Goal: Find specific page/section: Find specific page/section

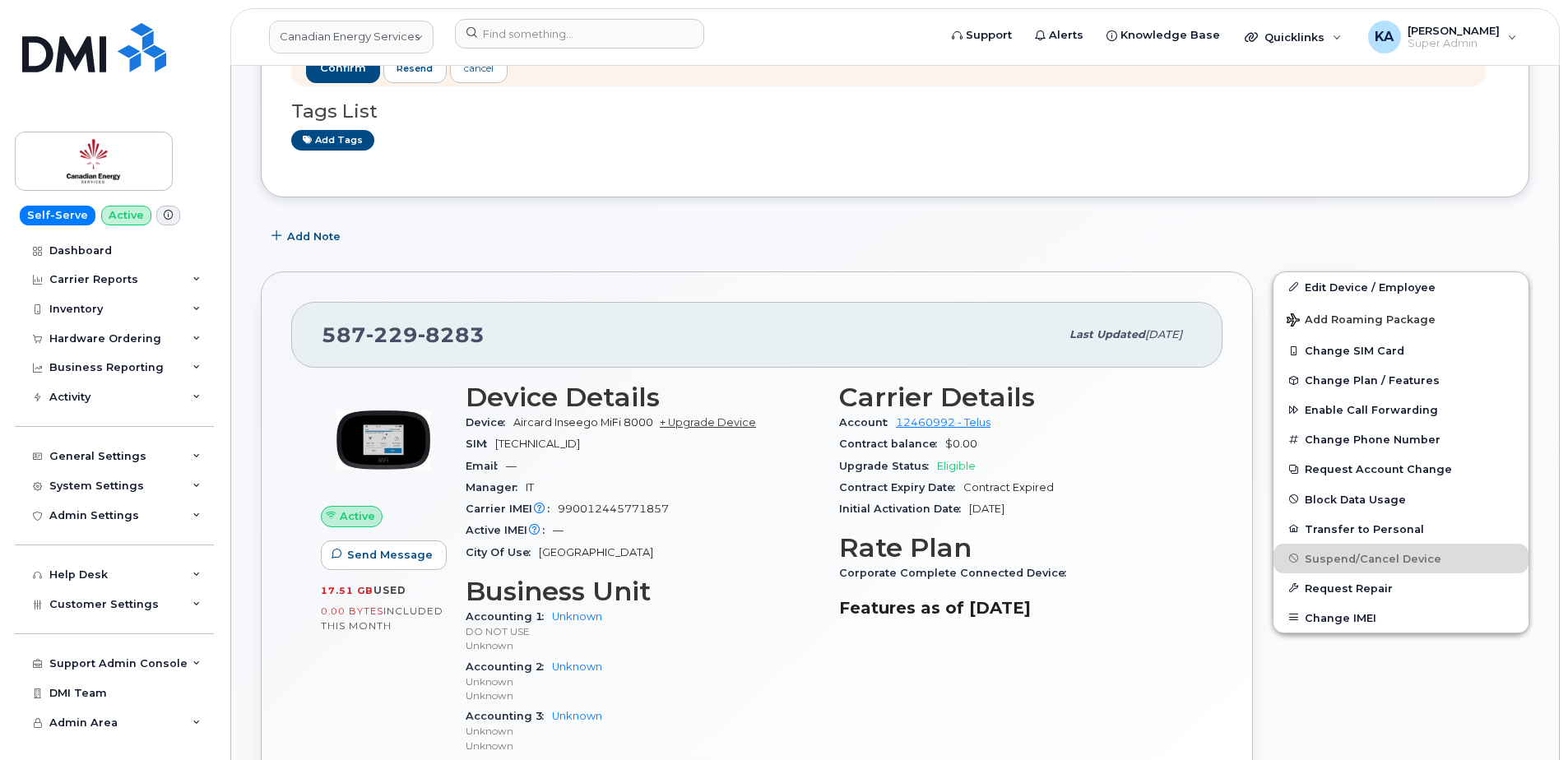
scroll to position [246, 0]
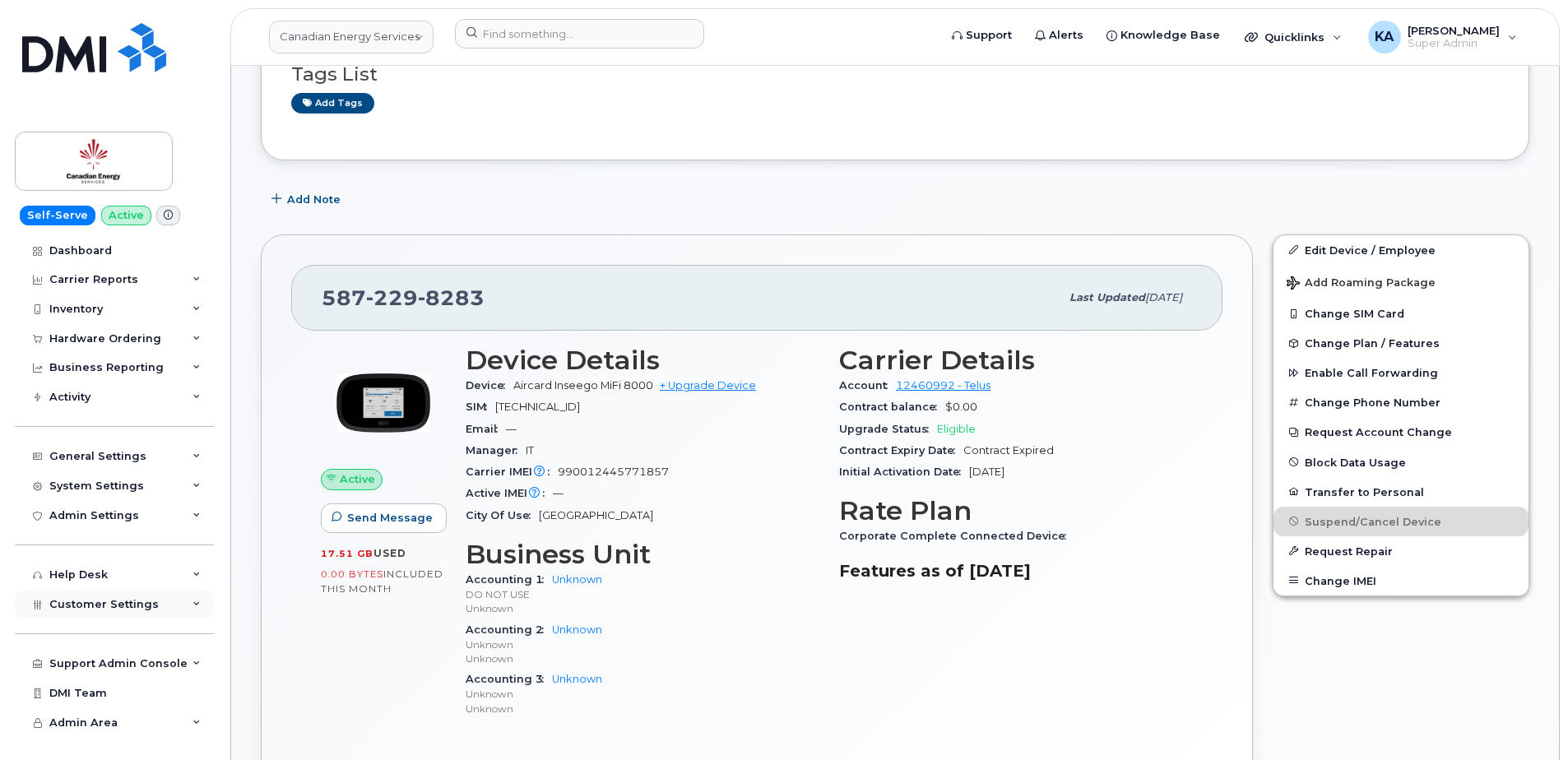
click at [192, 603] on icon at bounding box center [197, 605] width 9 height 9
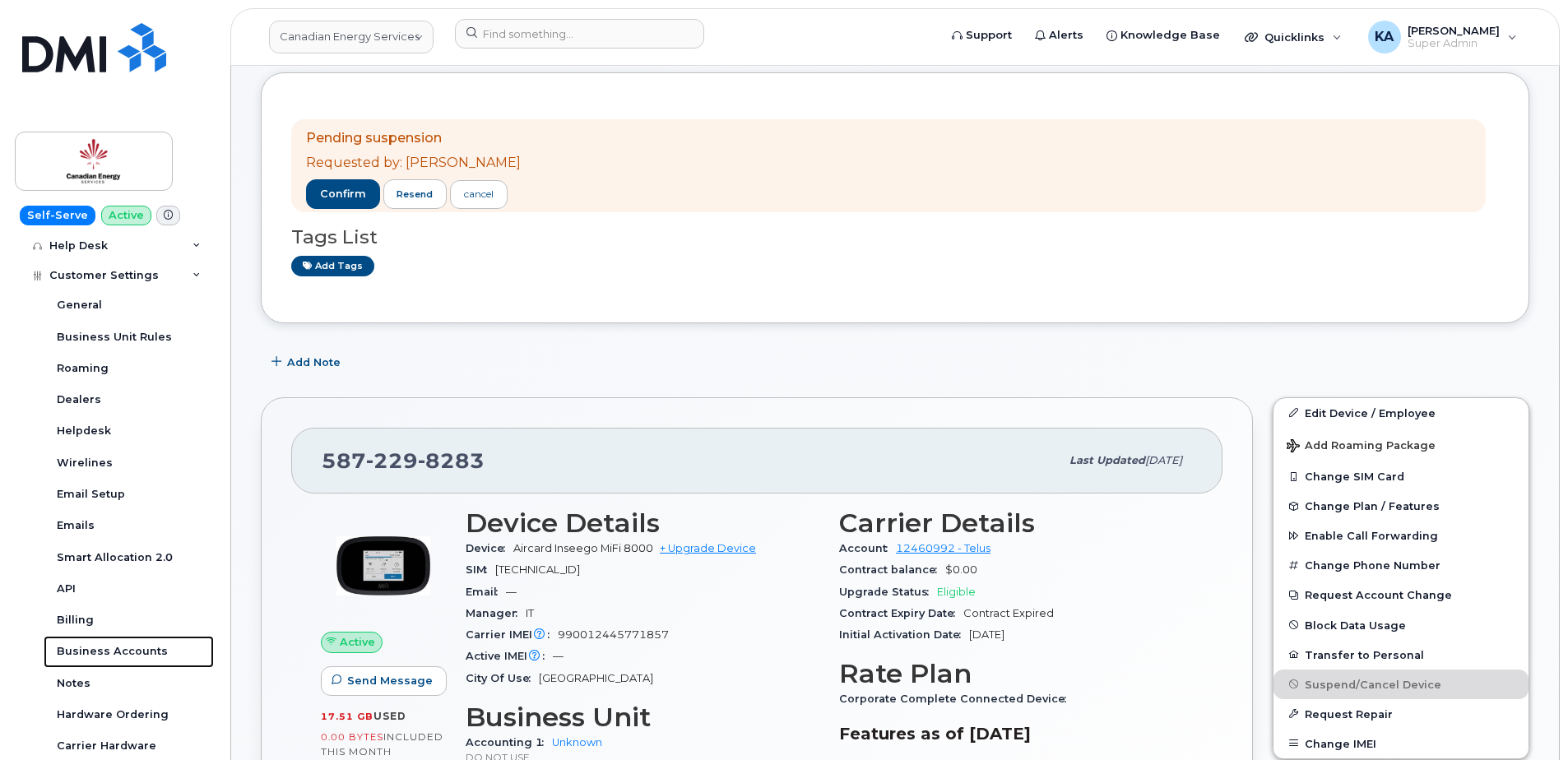
scroll to position [82, 0]
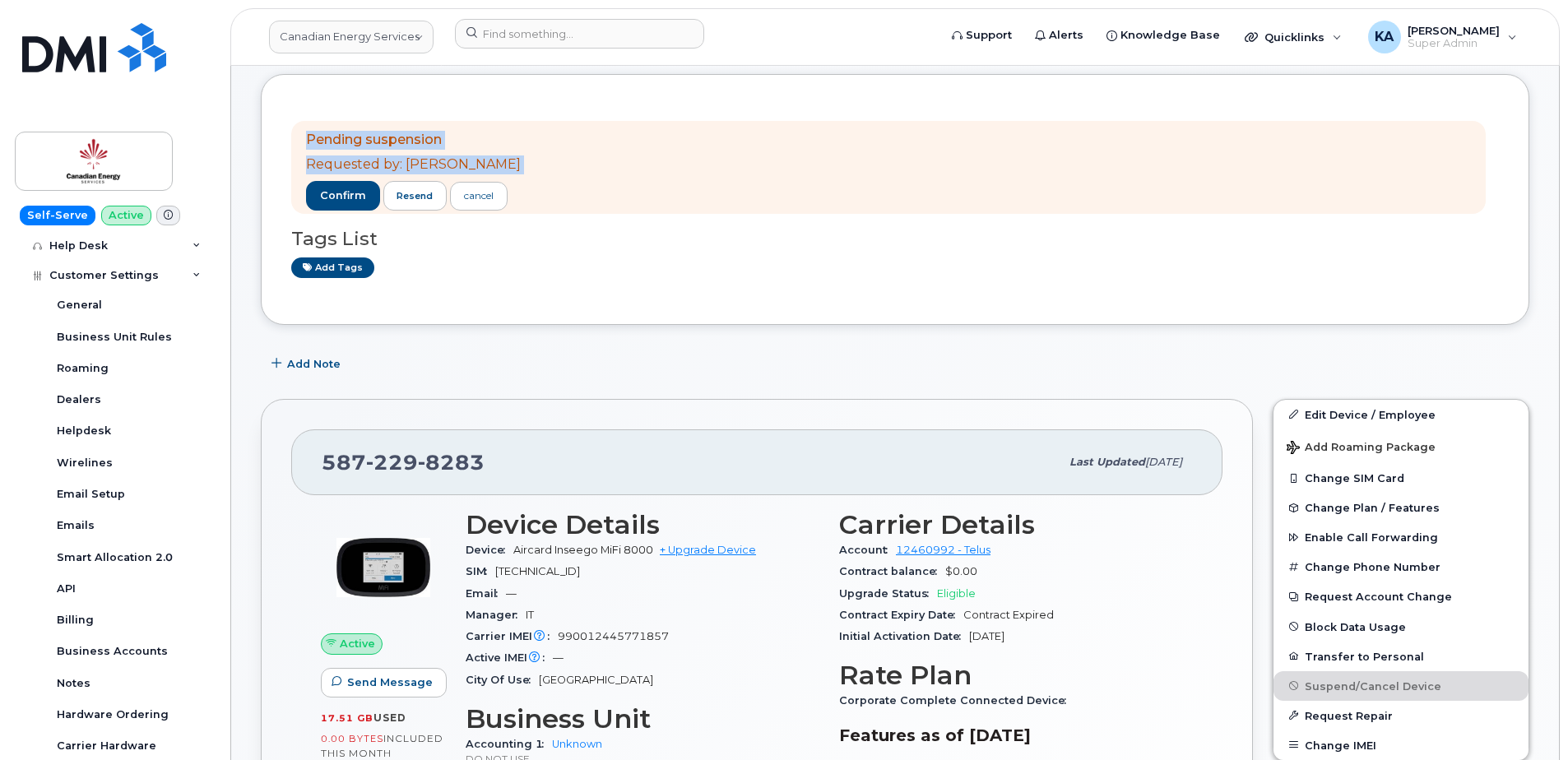
drag, startPoint x: 296, startPoint y: 138, endPoint x: 522, endPoint y: 211, distance: 237.5
click at [522, 211] on div "Pending suspension Requested by: Oleg Rakhmanov confirm resend cancel" at bounding box center [888, 167] width 1194 height 94
drag, startPoint x: 522, startPoint y: 211, endPoint x: 396, endPoint y: 137, distance: 146.1
copy div "Pending suspension Requested by: Oleg Rakhmanov confirm resend cancel"
click at [415, 192] on span "resend" at bounding box center [415, 195] width 36 height 13
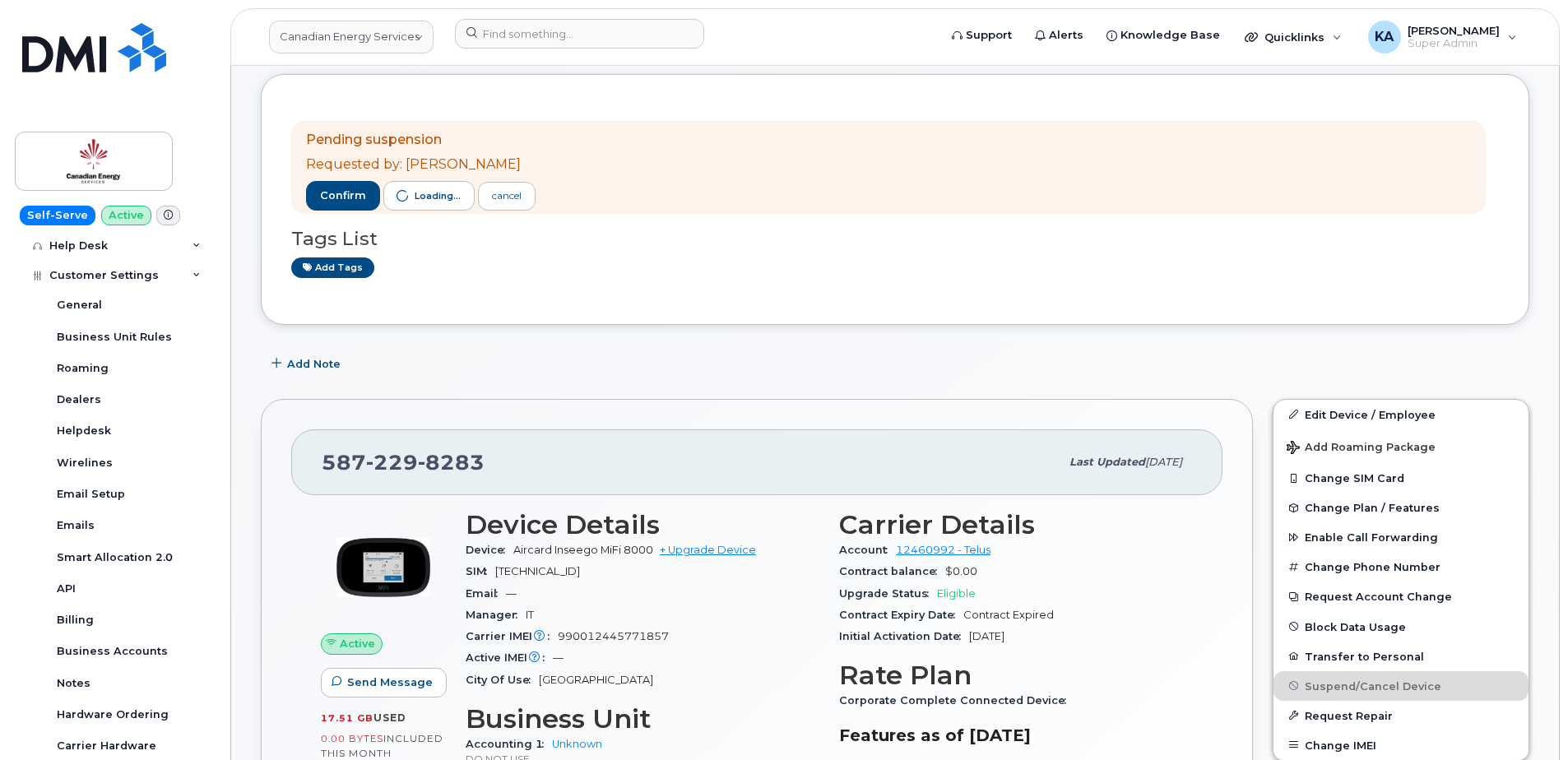
click at [1164, 286] on div "Pending suspension Requested by: Oleg Rakhmanov confirm Loading... cancel Tags …" at bounding box center [895, 199] width 1208 height 190
click at [270, 127] on div "Pending suspension Requested by: Oleg Rakhmanov confirm Loading... cancel Tags …" at bounding box center [896, 199] width 1269 height 251
drag, startPoint x: 295, startPoint y: 135, endPoint x: 550, endPoint y: 207, distance: 265.0
click at [550, 207] on div "Pending suspension Requested by: Oleg Rakhmanov confirm Loading... cancel" at bounding box center [888, 167] width 1194 height 94
drag, startPoint x: 550, startPoint y: 207, endPoint x: 482, endPoint y: 161, distance: 82.1
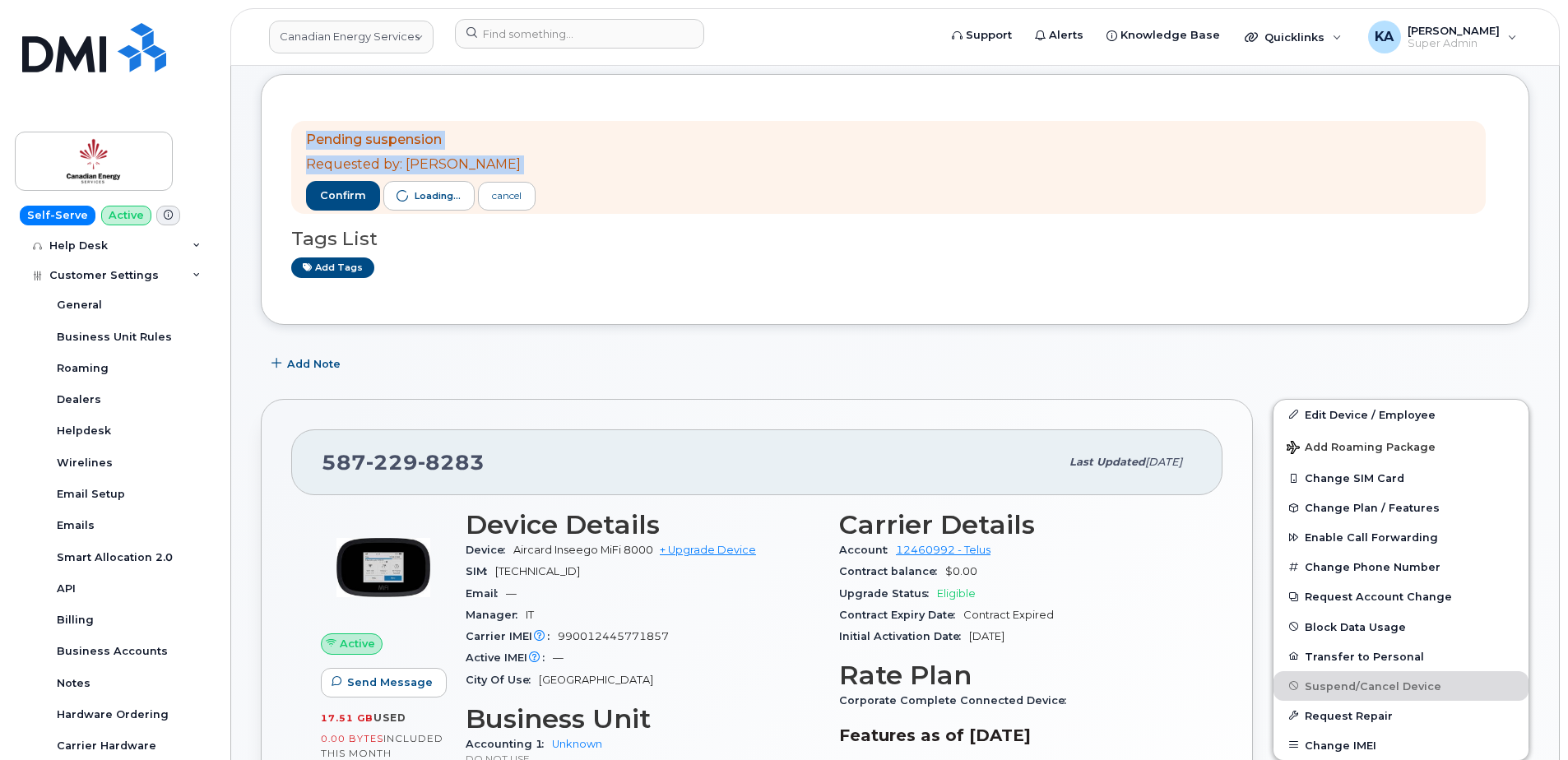
copy div "Pending suspension Requested by: Oleg Rakhmanov confirm Loading... cancel"
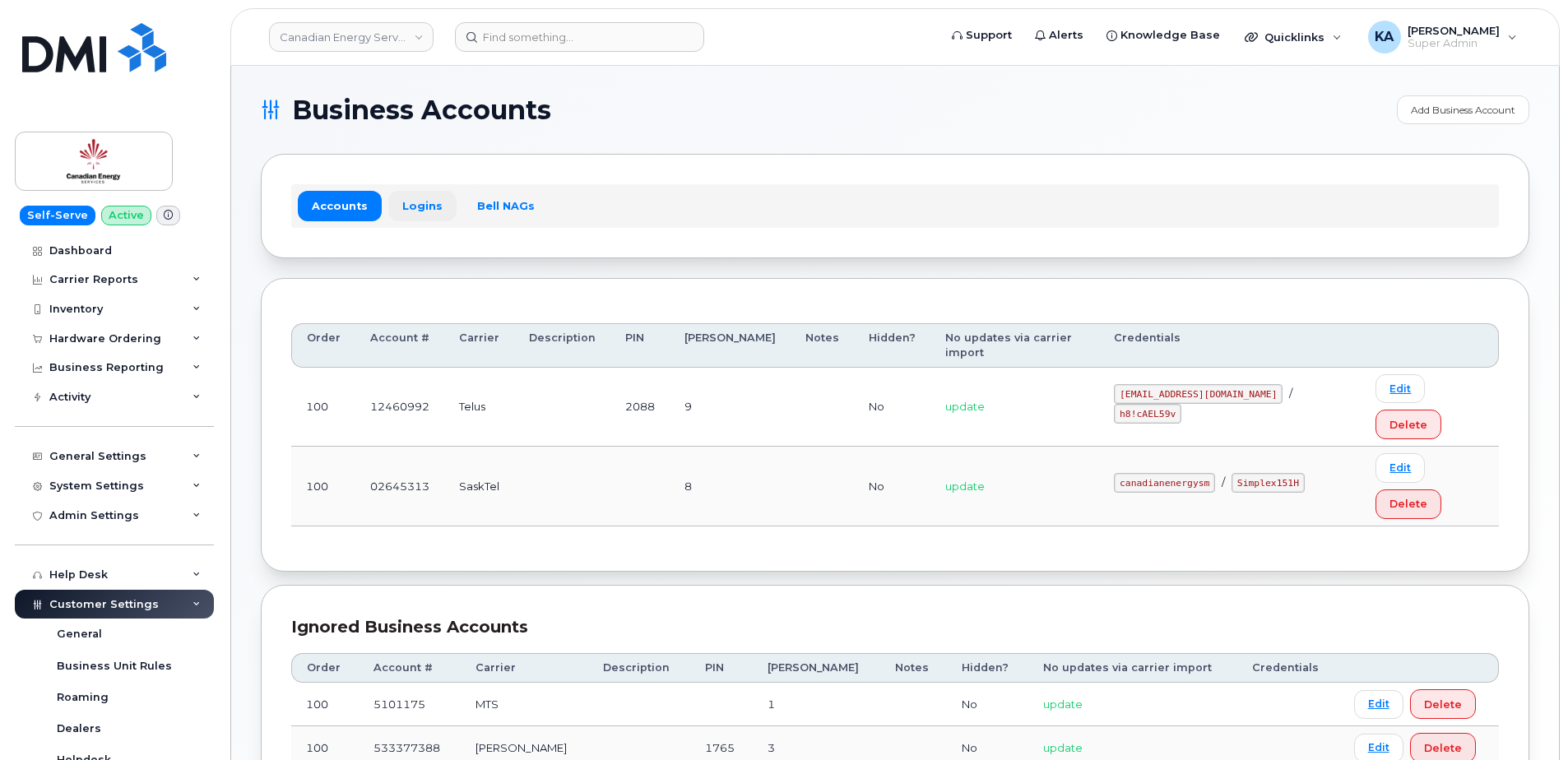
click at [410, 204] on link "Logins" at bounding box center [422, 205] width 69 height 29
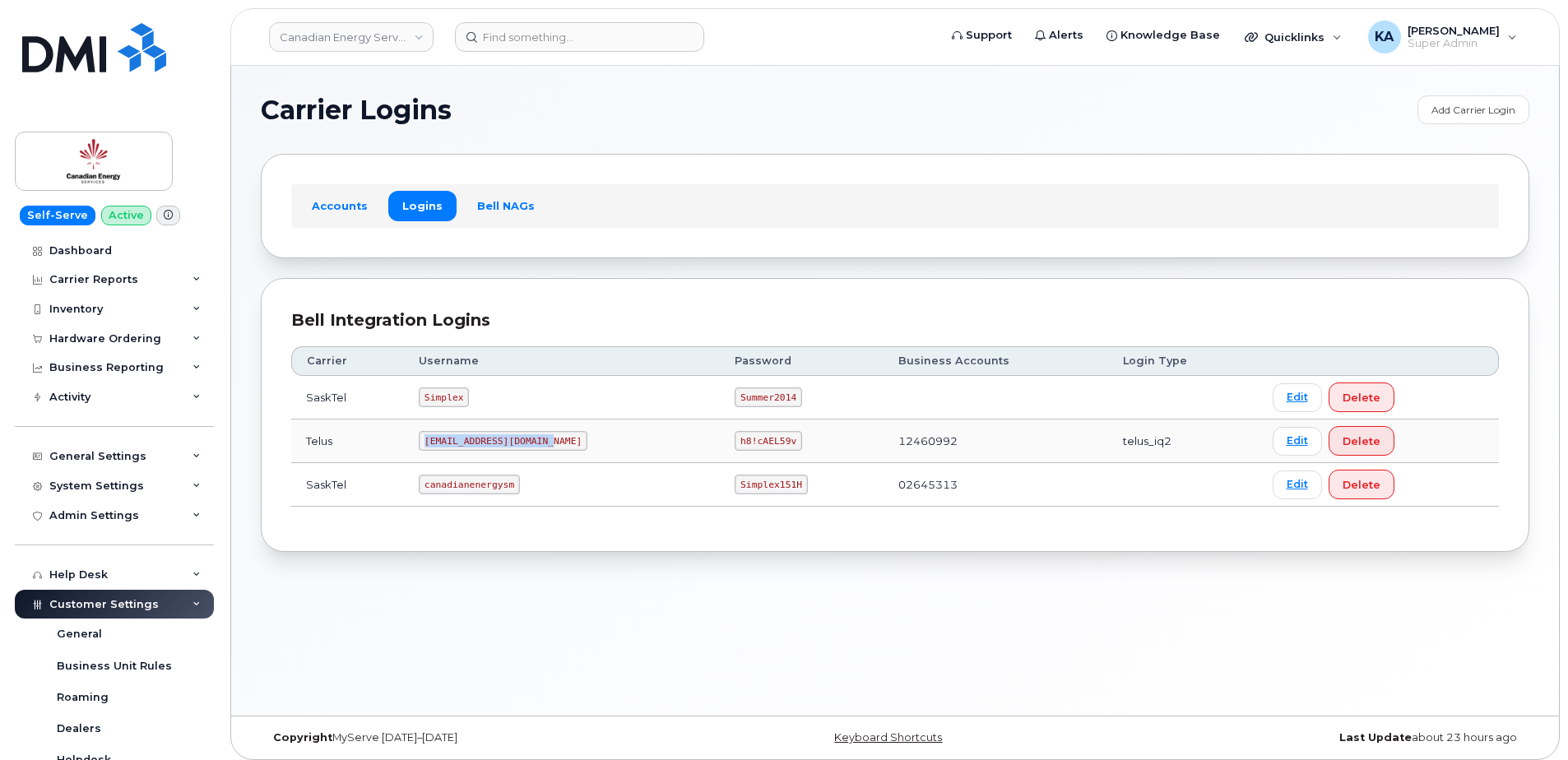
drag, startPoint x: 429, startPoint y: 443, endPoint x: 558, endPoint y: 448, distance: 129.1
click at [558, 448] on td "[EMAIL_ADDRESS][DOMAIN_NAME]" at bounding box center [562, 441] width 316 height 44
drag, startPoint x: 558, startPoint y: 448, endPoint x: 538, endPoint y: 442, distance: 20.9
copy code "[EMAIL_ADDRESS][DOMAIN_NAME]"
drag, startPoint x: 708, startPoint y: 440, endPoint x: 763, endPoint y: 443, distance: 55.1
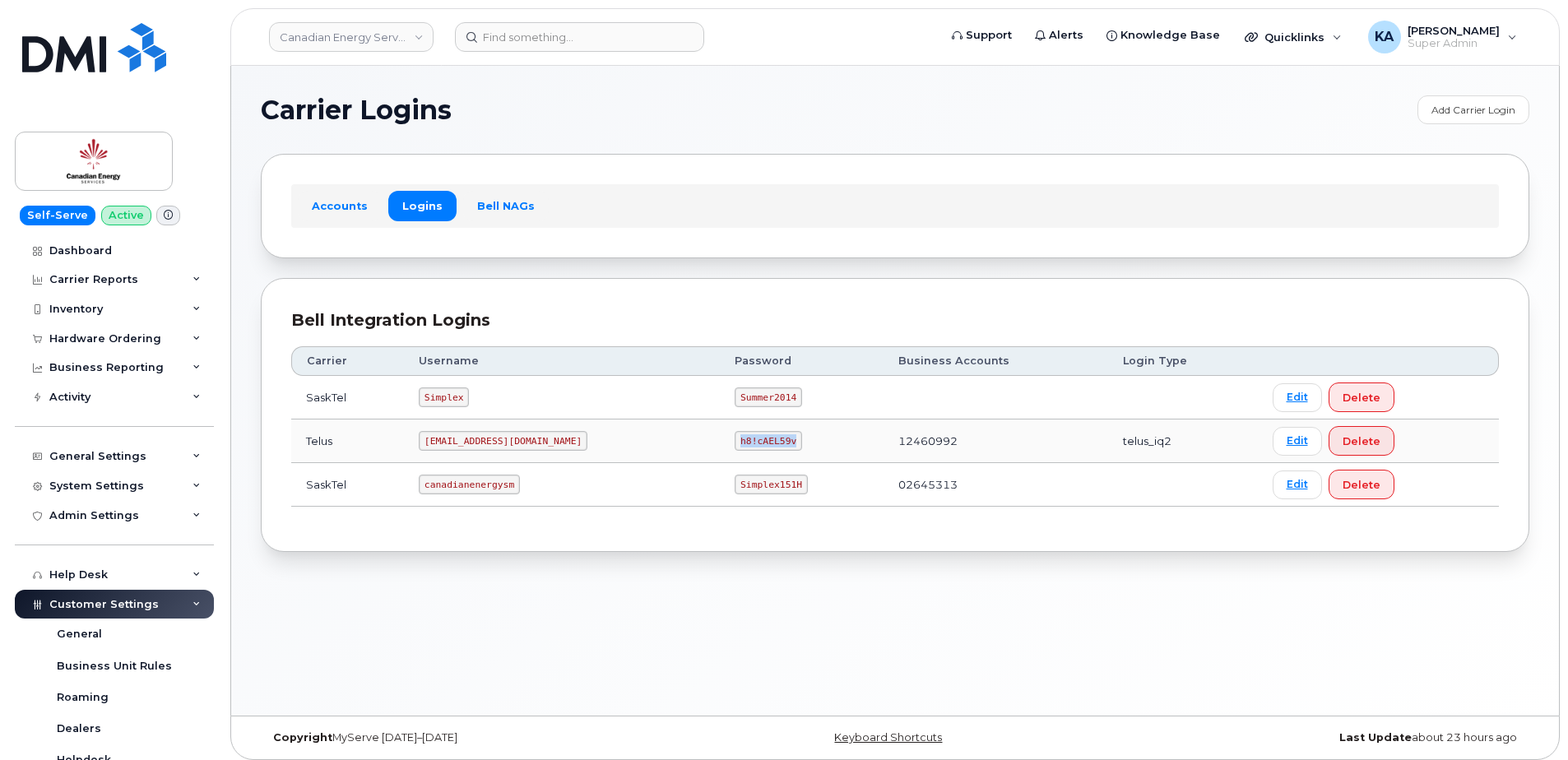
click at [763, 443] on code "h8!cAEL59v" at bounding box center [769, 441] width 68 height 20
drag, startPoint x: 763, startPoint y: 443, endPoint x: 752, endPoint y: 441, distance: 11.2
copy code "h8!cAEL59v"
drag, startPoint x: 428, startPoint y: 443, endPoint x: 550, endPoint y: 451, distance: 122.3
click at [550, 451] on code "[EMAIL_ADDRESS][DOMAIN_NAME]" at bounding box center [503, 441] width 168 height 20
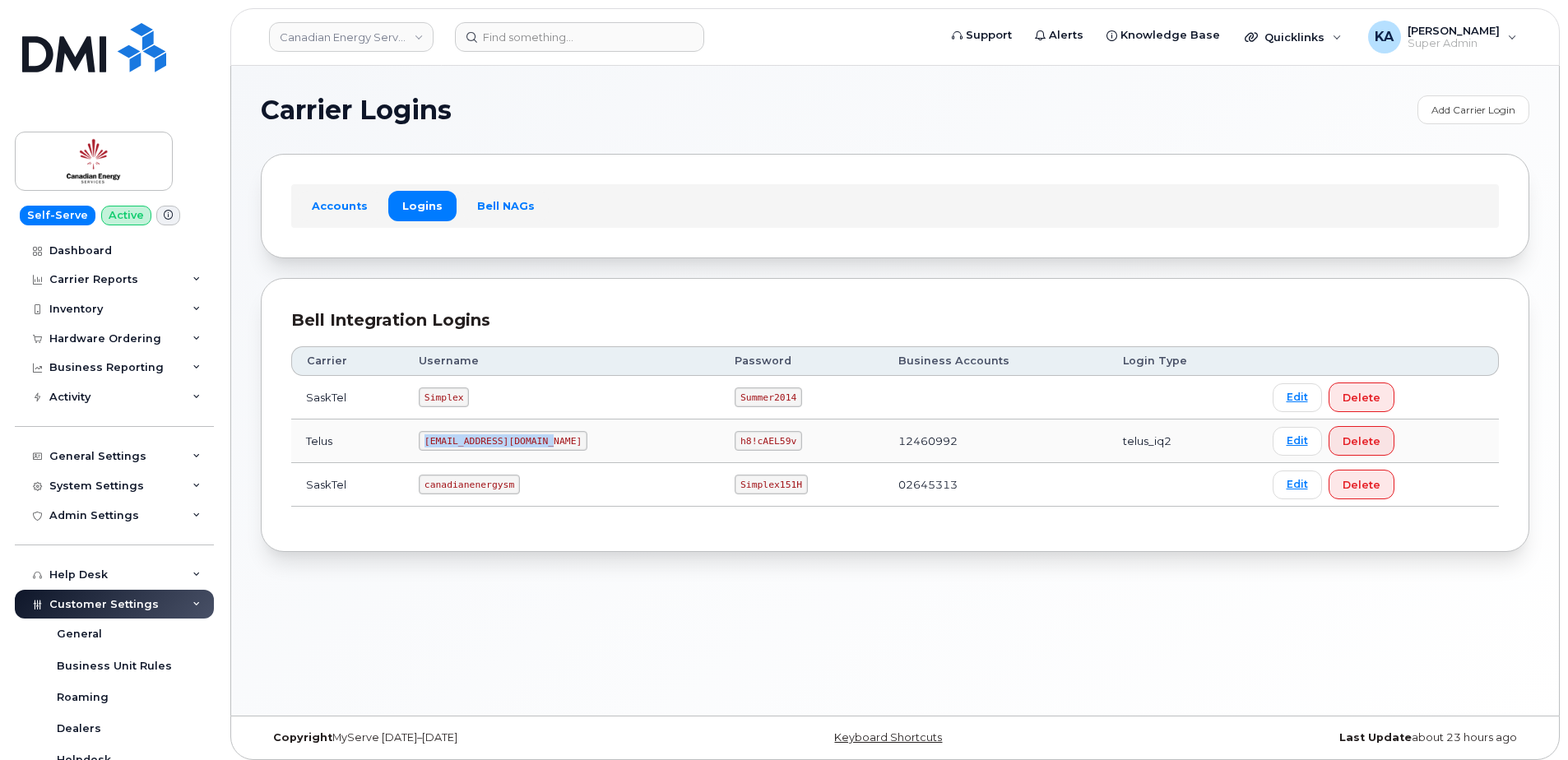
drag, startPoint x: 550, startPoint y: 451, endPoint x: 532, endPoint y: 443, distance: 19.7
copy code "[EMAIL_ADDRESS][DOMAIN_NAME]"
drag, startPoint x: 706, startPoint y: 442, endPoint x: 781, endPoint y: 448, distance: 75.2
click at [781, 448] on td "h8!cAEL59v" at bounding box center [801, 441] width 164 height 44
drag, startPoint x: 781, startPoint y: 448, endPoint x: 743, endPoint y: 443, distance: 38.3
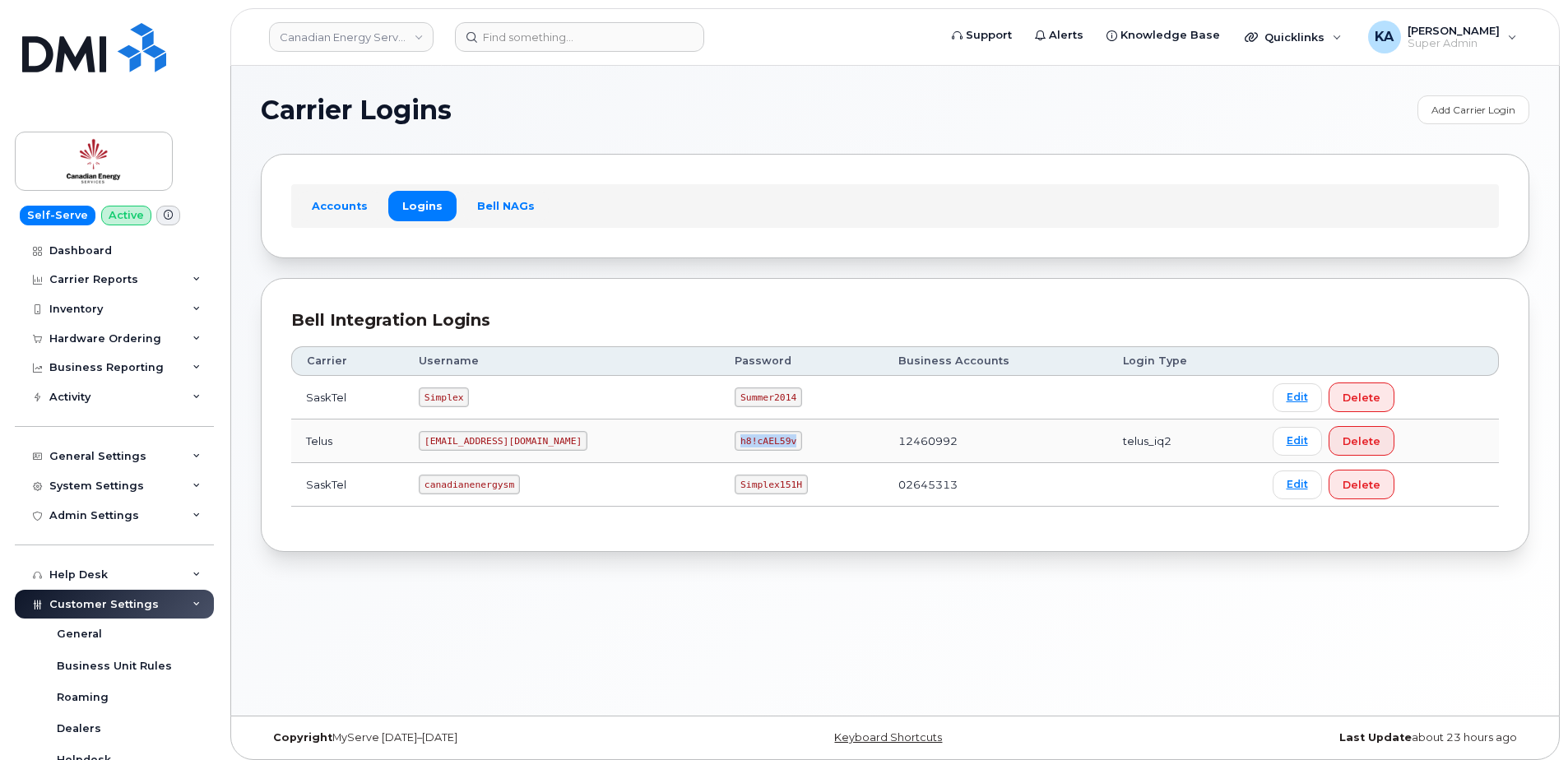
copy code "h8!cAEL59v"
